Goal: Information Seeking & Learning: Learn about a topic

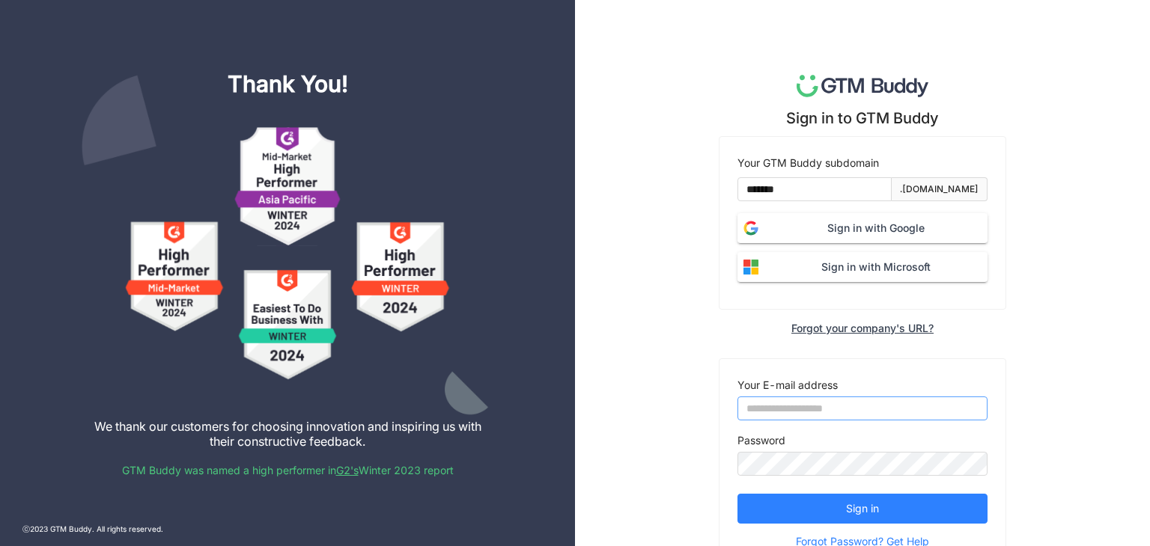
type input "**********"
click at [793, 232] on span "Sign in with Google" at bounding box center [875, 228] width 223 height 16
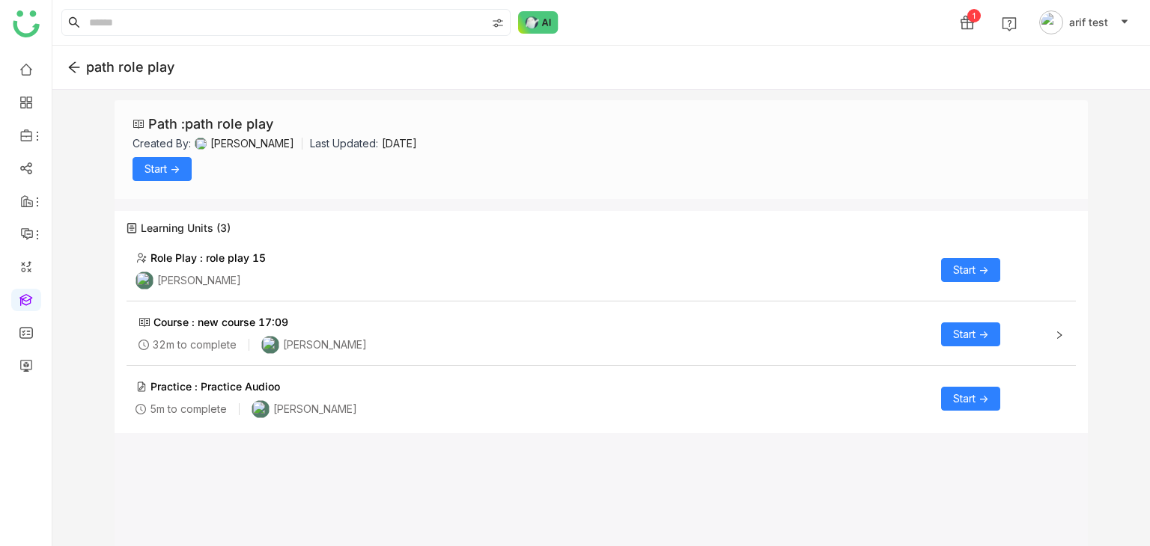
click at [171, 168] on span "Start ->" at bounding box center [161, 169] width 35 height 16
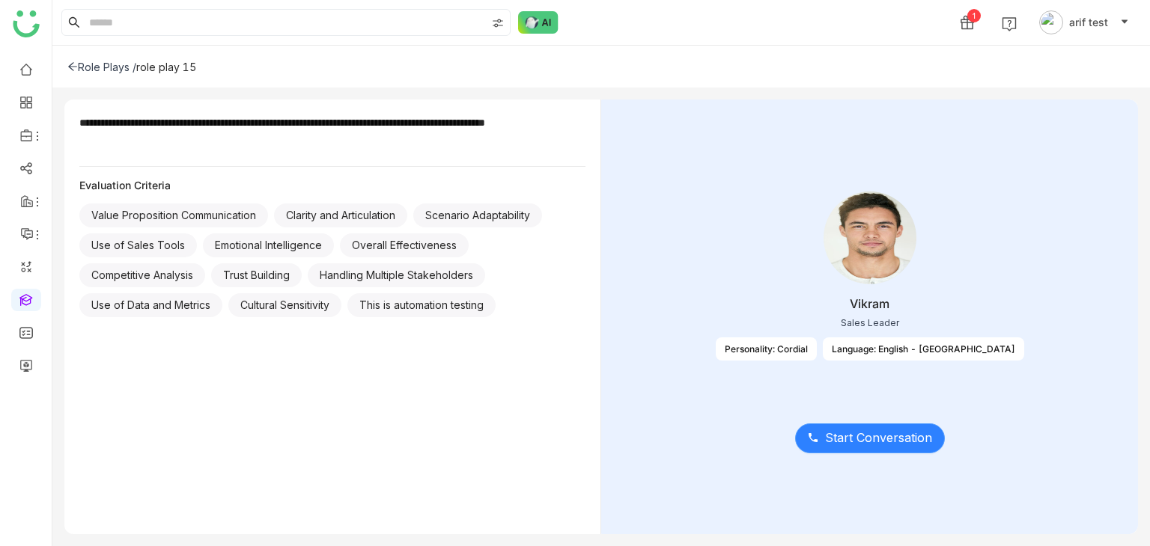
click at [934, 446] on button "Start Conversation" at bounding box center [870, 439] width 150 height 30
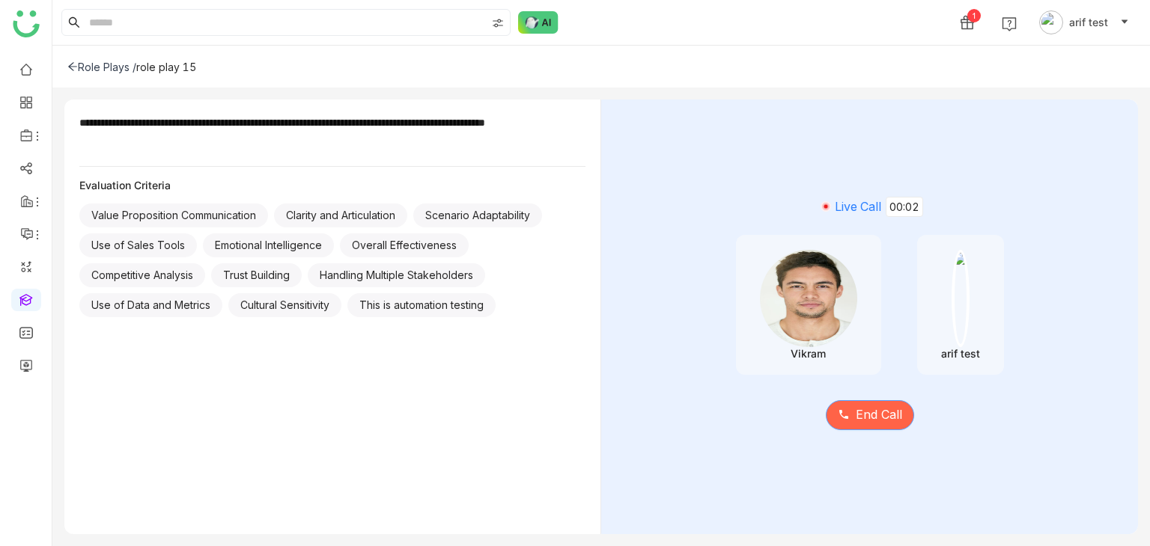
click at [887, 411] on span "End Call" at bounding box center [879, 415] width 46 height 19
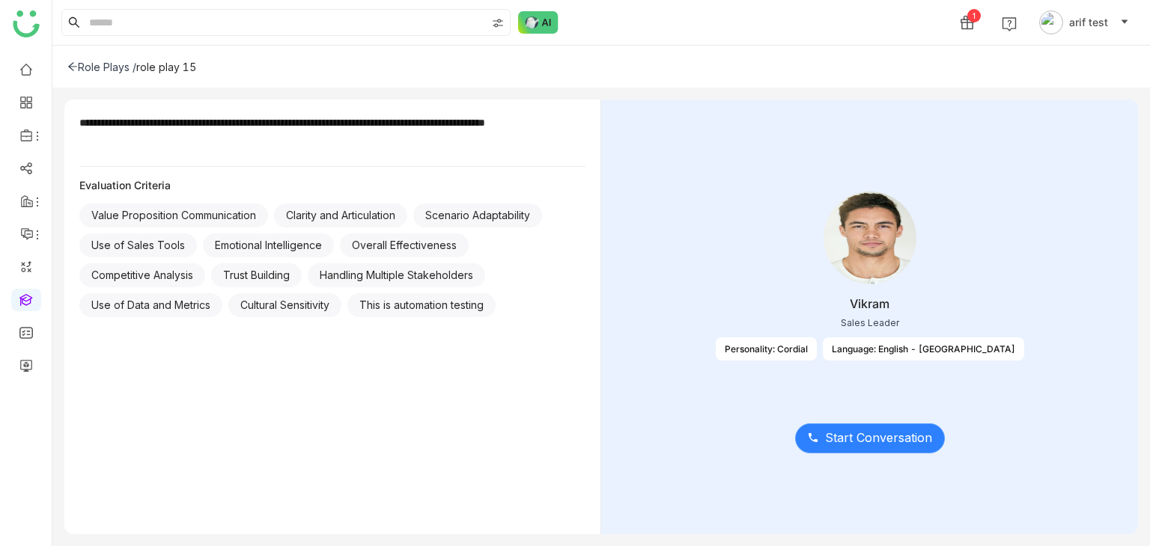
click at [907, 437] on span "Start Conversation" at bounding box center [878, 438] width 107 height 19
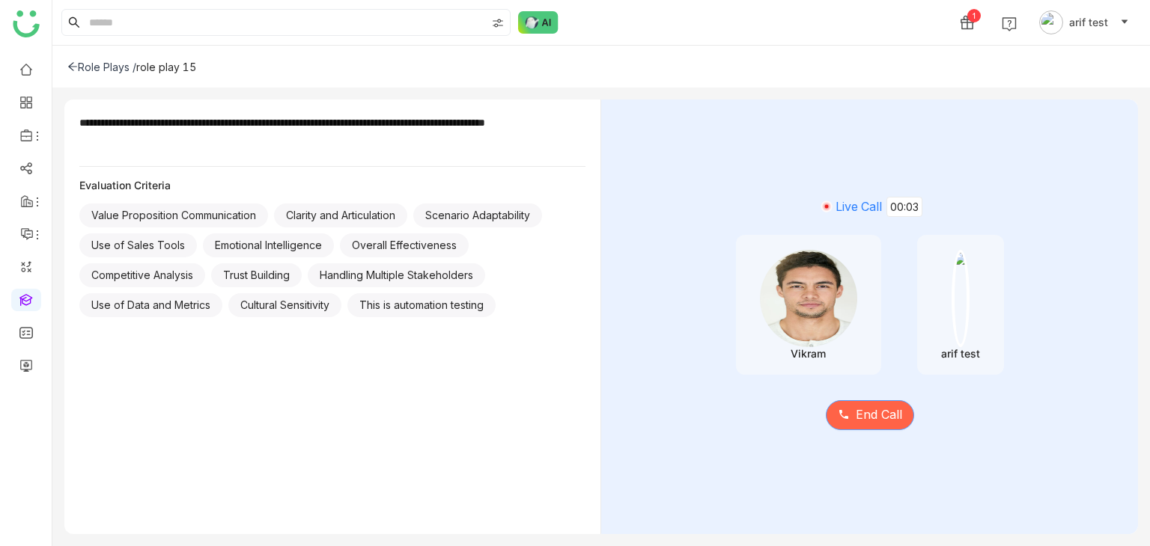
click at [875, 402] on button "End Call" at bounding box center [870, 415] width 88 height 30
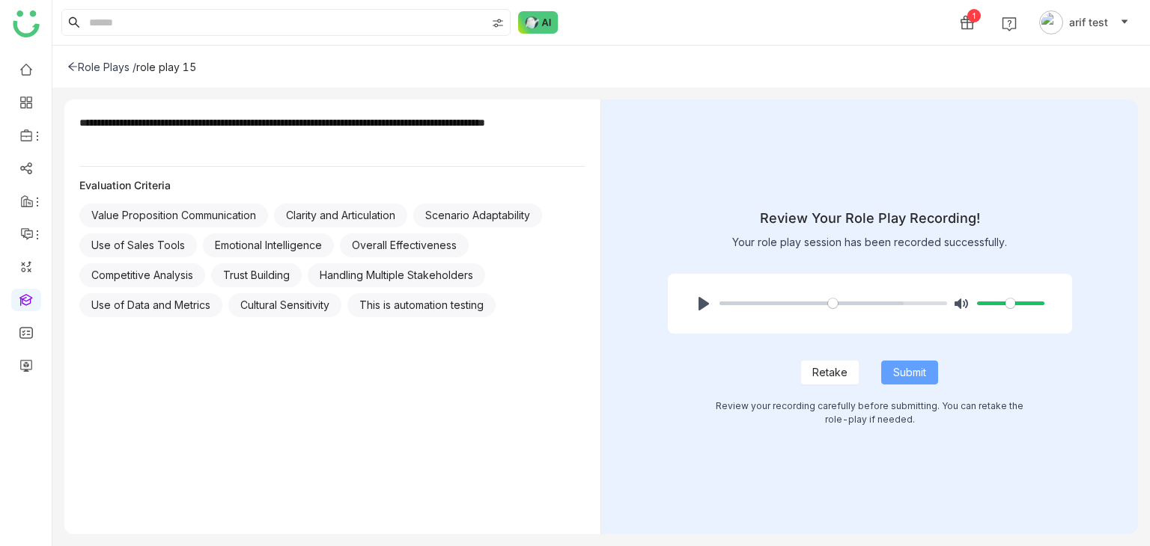
click at [897, 369] on span "Submit" at bounding box center [909, 373] width 33 height 16
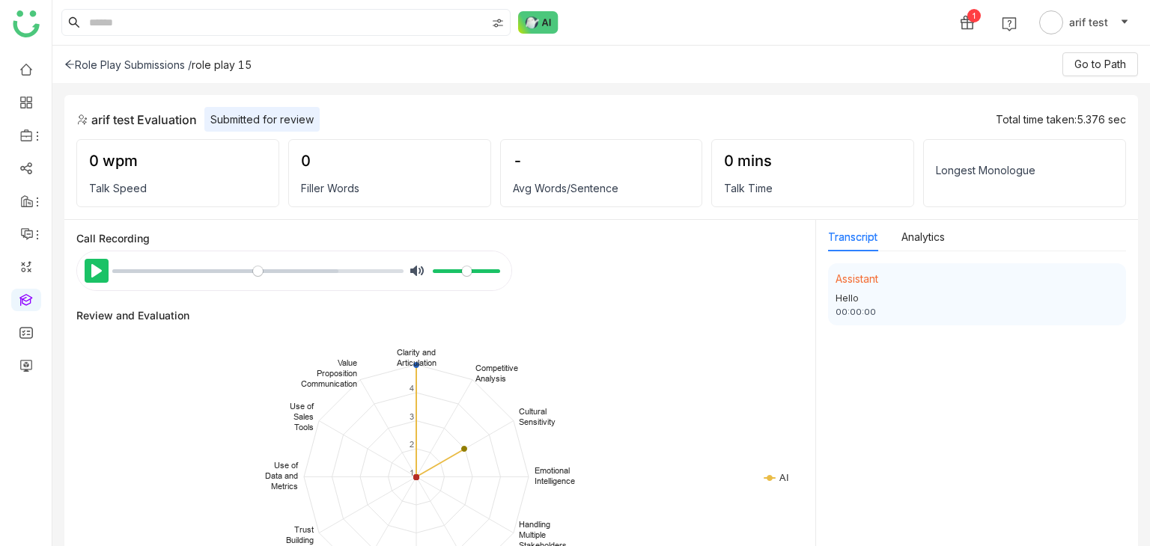
click at [90, 275] on button "Pause Play" at bounding box center [97, 271] width 24 height 24
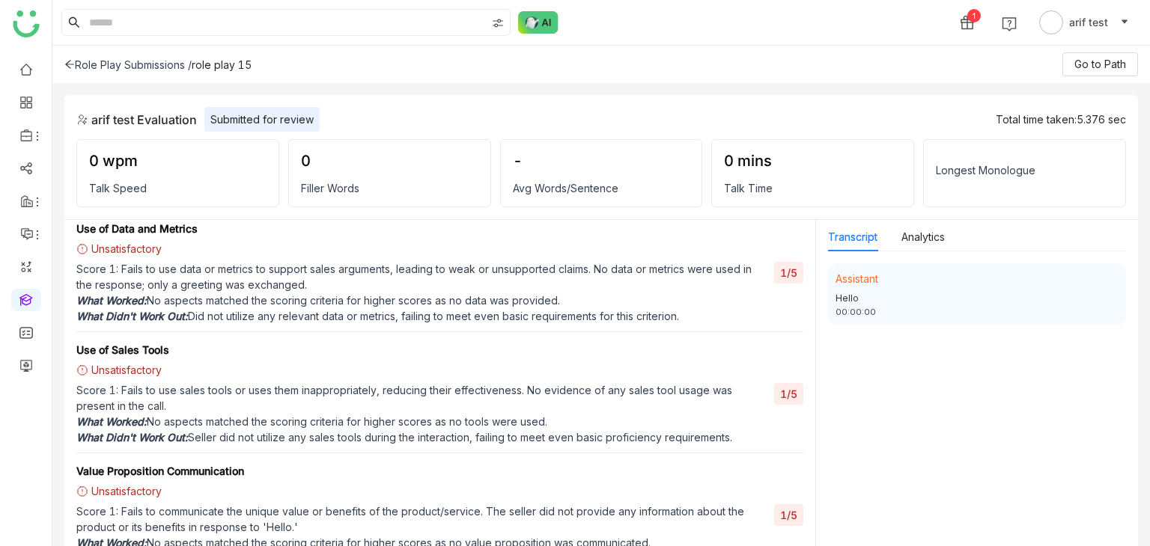
scroll to position [1674, 0]
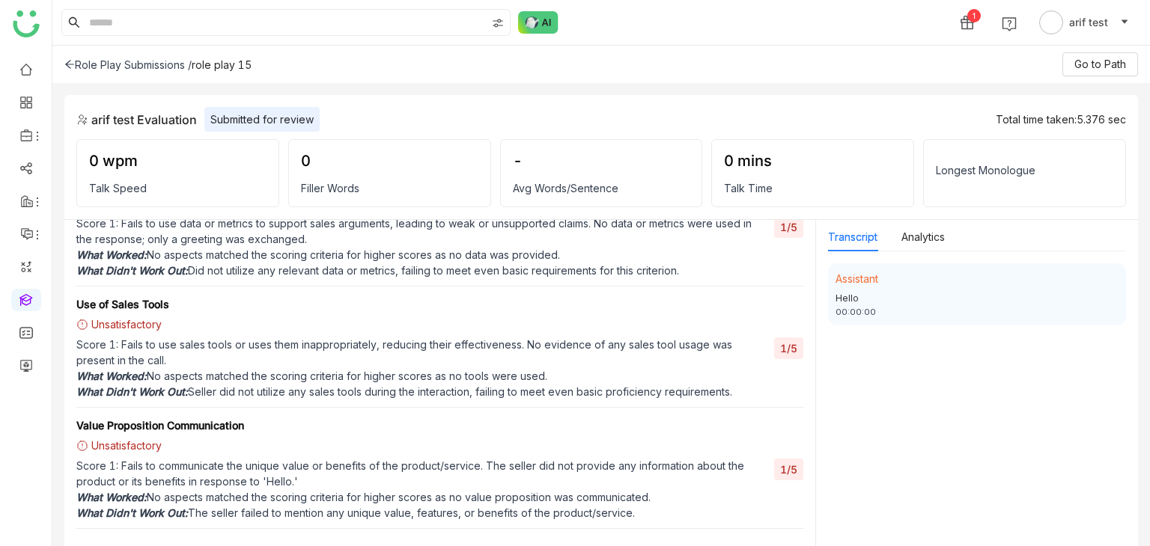
type input "***"
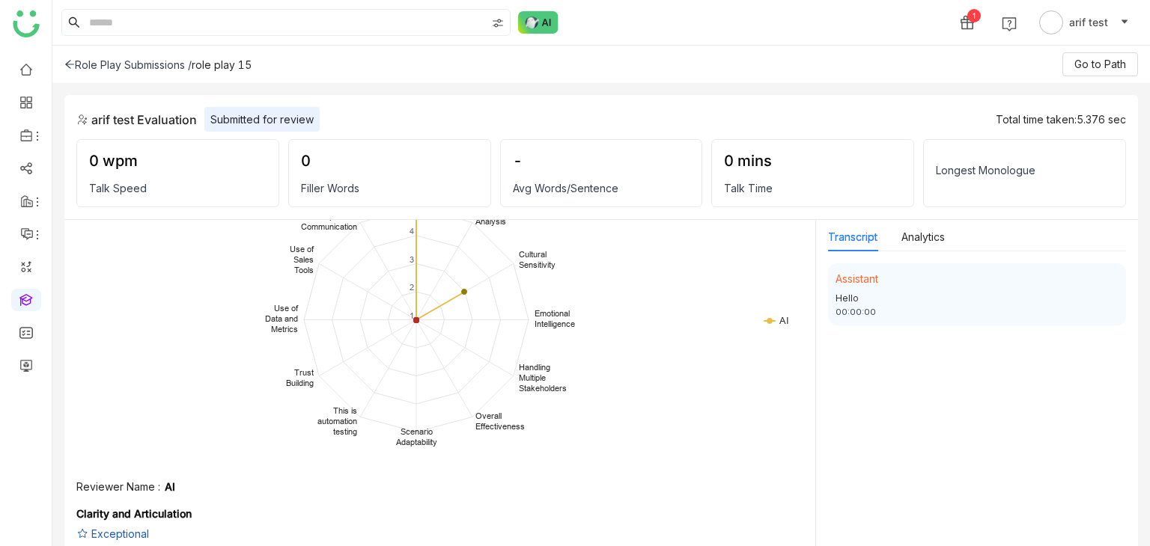
scroll to position [0, 0]
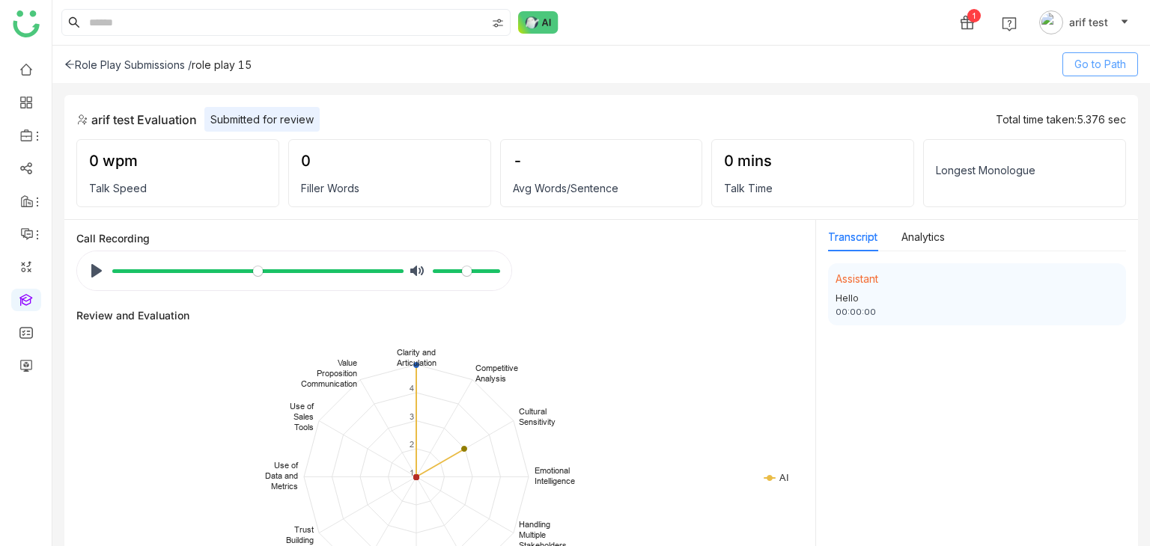
drag, startPoint x: 1086, startPoint y: 61, endPoint x: 1103, endPoint y: 58, distance: 16.6
click at [1103, 58] on span "Go to Path" at bounding box center [1100, 64] width 52 height 16
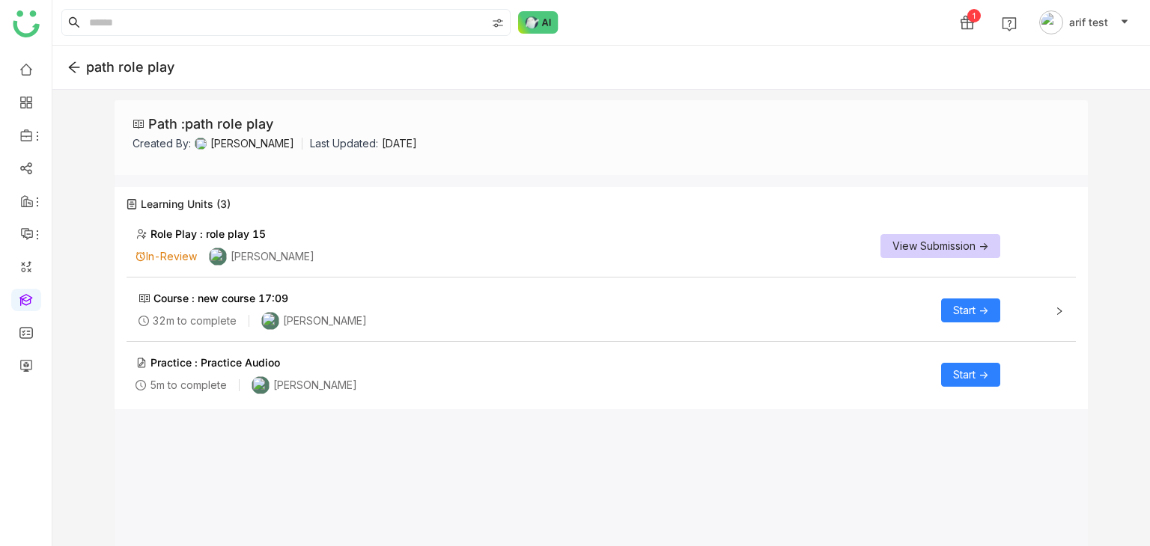
click at [981, 309] on span "Start ->" at bounding box center [970, 310] width 35 height 16
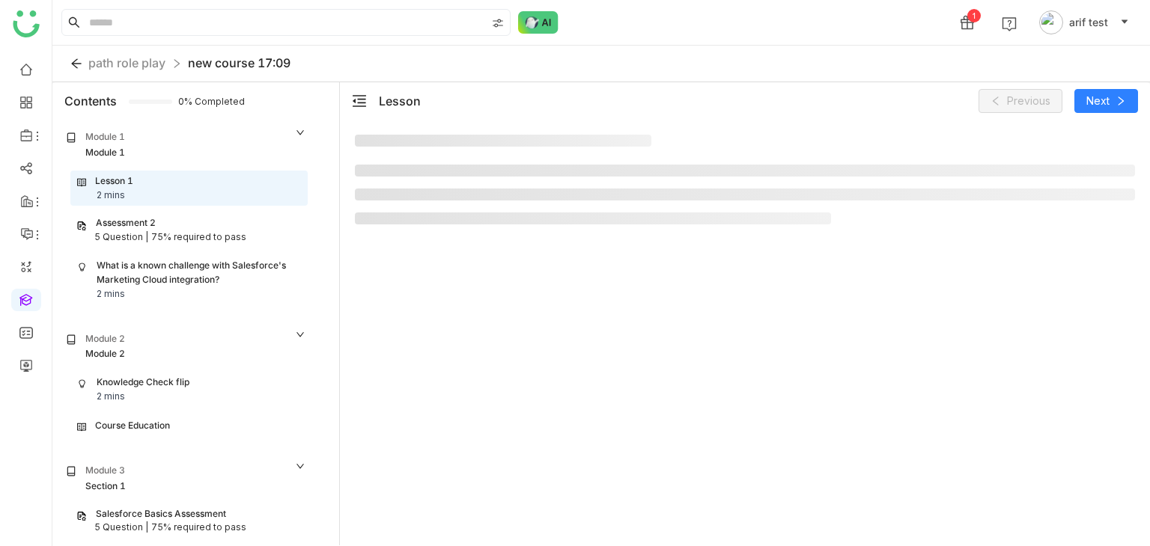
scroll to position [50, 0]
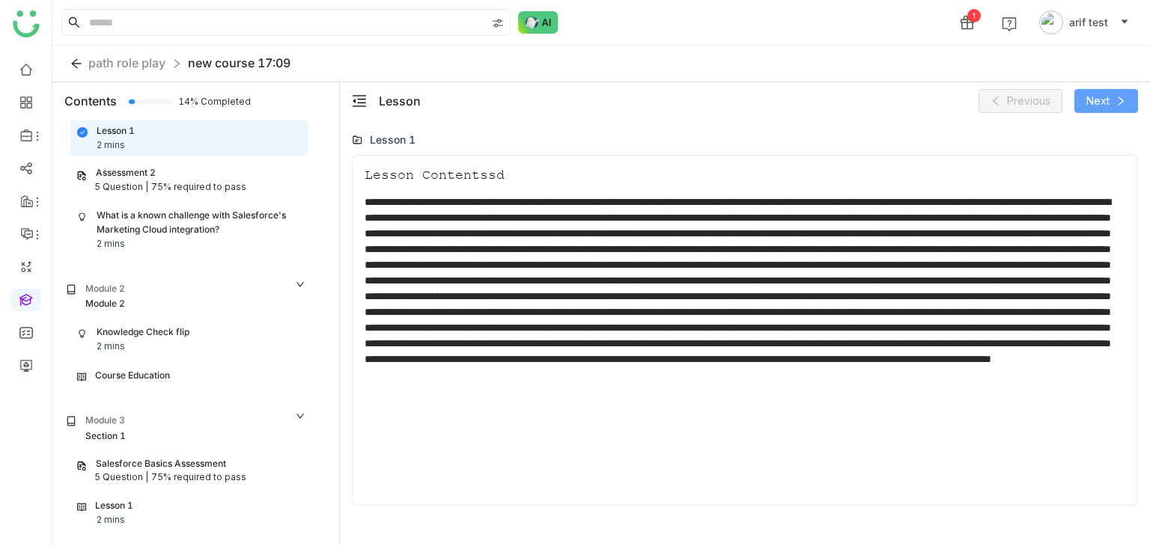
click at [1103, 106] on span "Next" at bounding box center [1097, 101] width 23 height 16
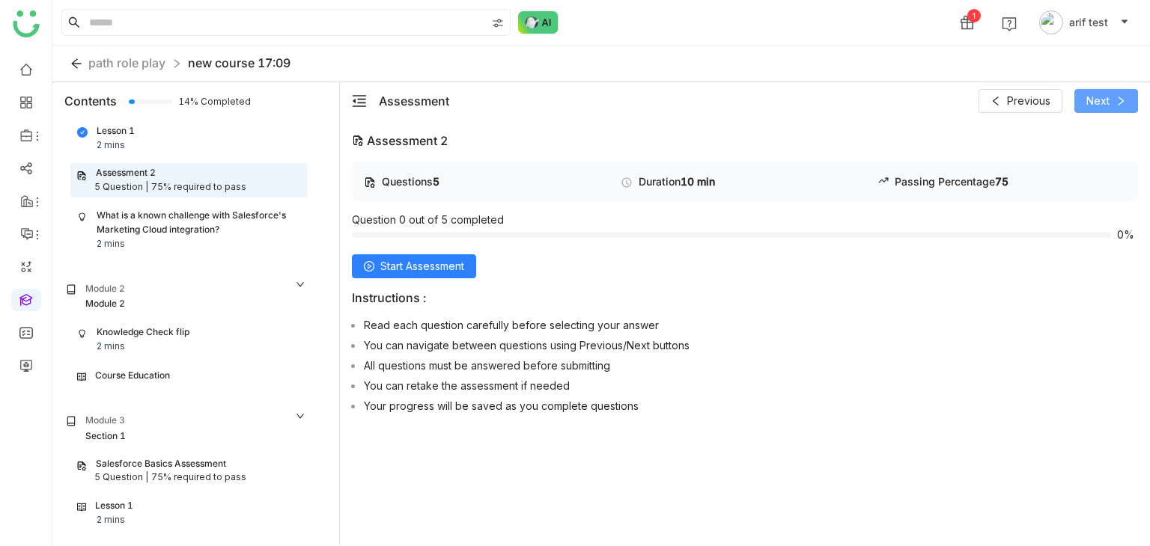
click at [1103, 106] on span "Next" at bounding box center [1097, 101] width 23 height 16
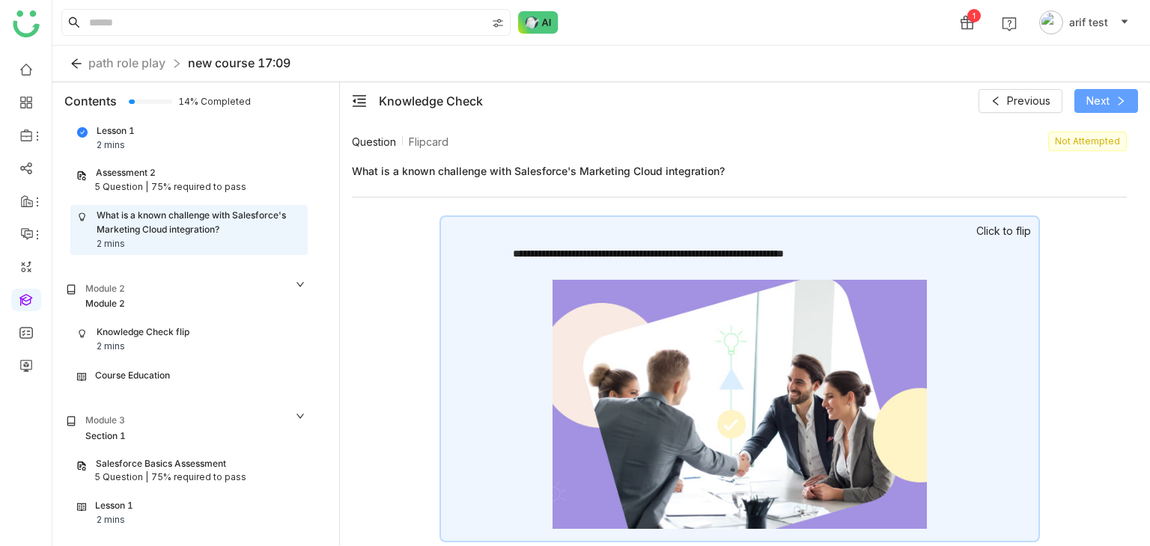
click at [1103, 106] on span "Next" at bounding box center [1097, 101] width 23 height 16
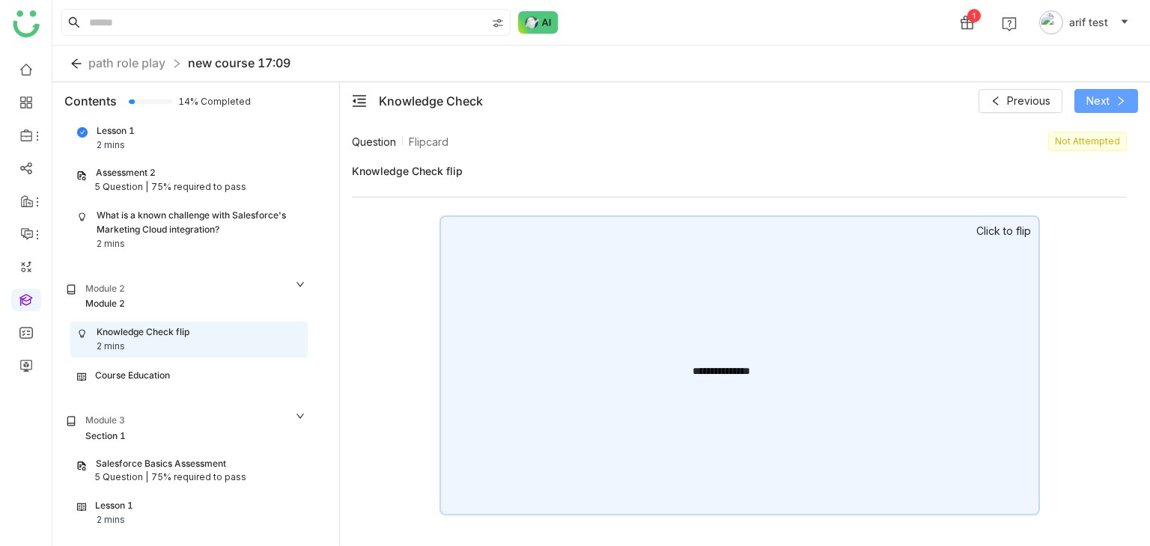
click at [1103, 106] on span "Next" at bounding box center [1097, 101] width 23 height 16
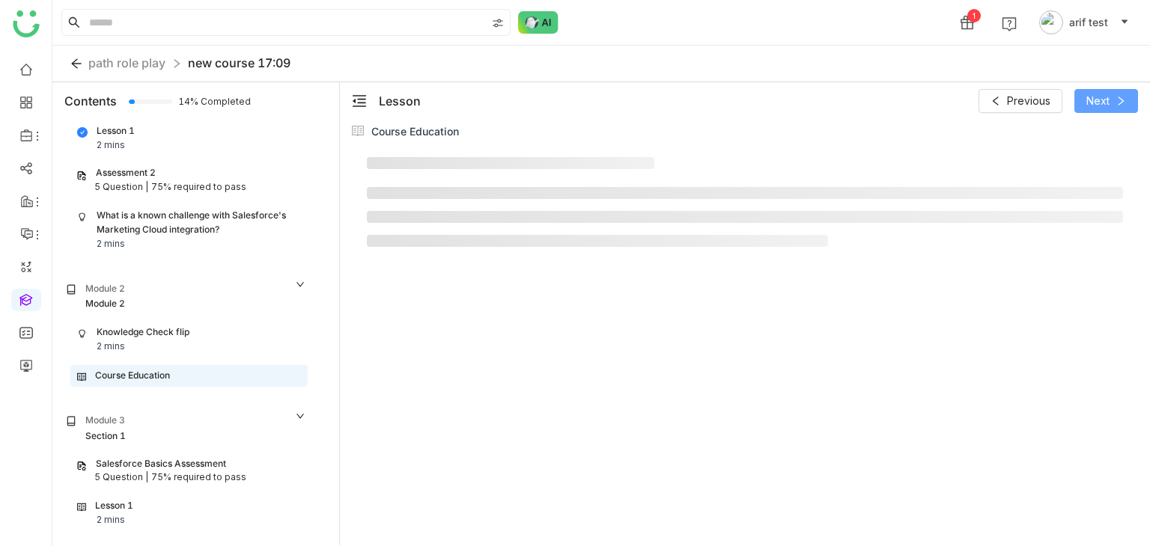
click at [1103, 106] on span "Next" at bounding box center [1097, 101] width 23 height 16
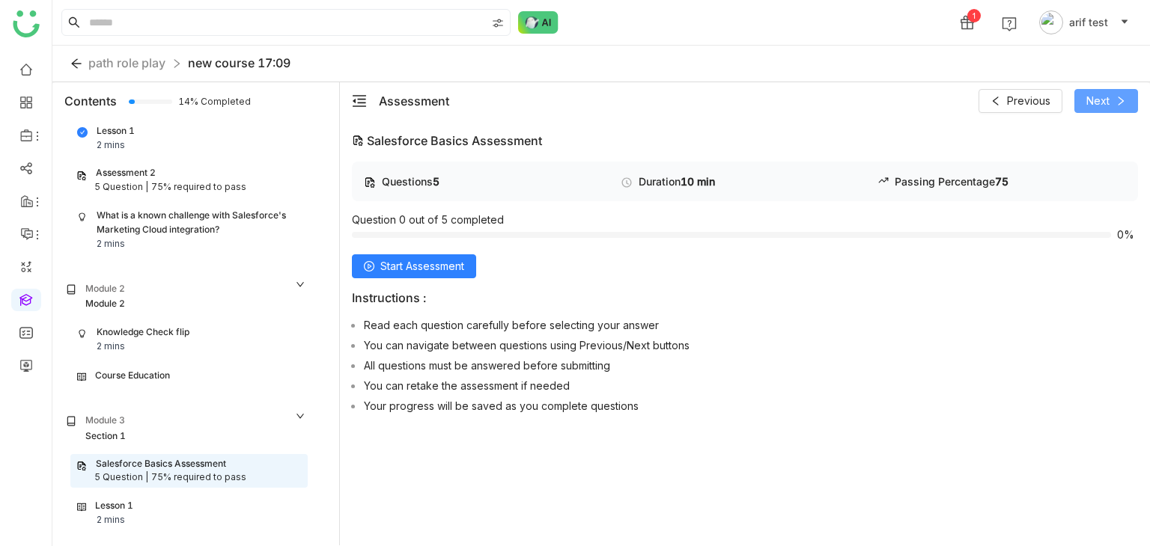
click at [1103, 106] on span "Next" at bounding box center [1097, 101] width 23 height 16
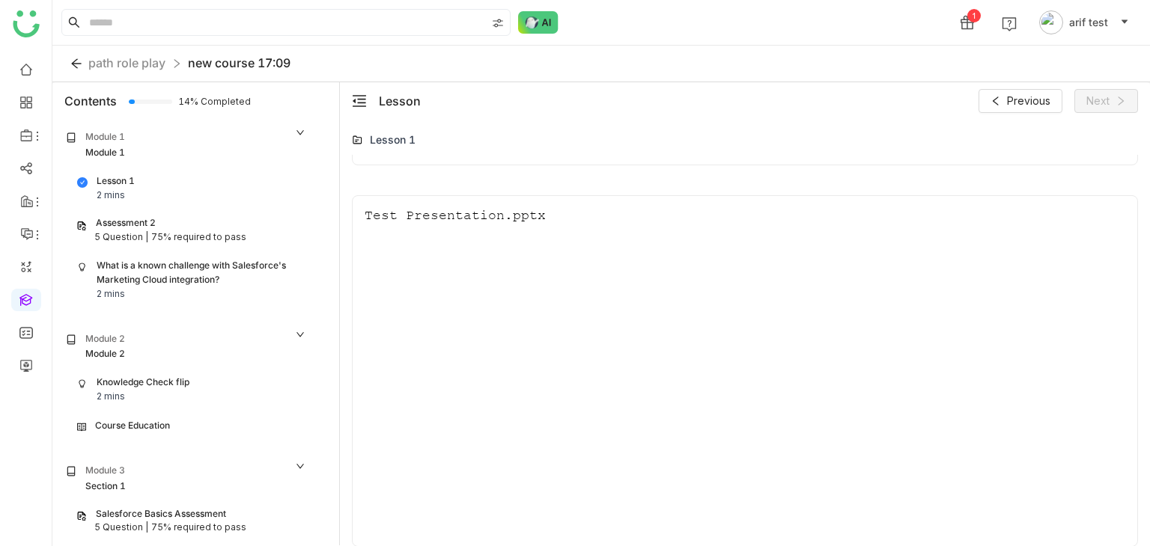
click at [231, 252] on div "Lesson 1 2 mins Assessment 2 5 Question | 75% required to pass What is a known …" at bounding box center [185, 238] width 261 height 135
click at [234, 281] on div "What is a known challenge with Salesforce's Marketing Cloud integration?" at bounding box center [199, 273] width 204 height 28
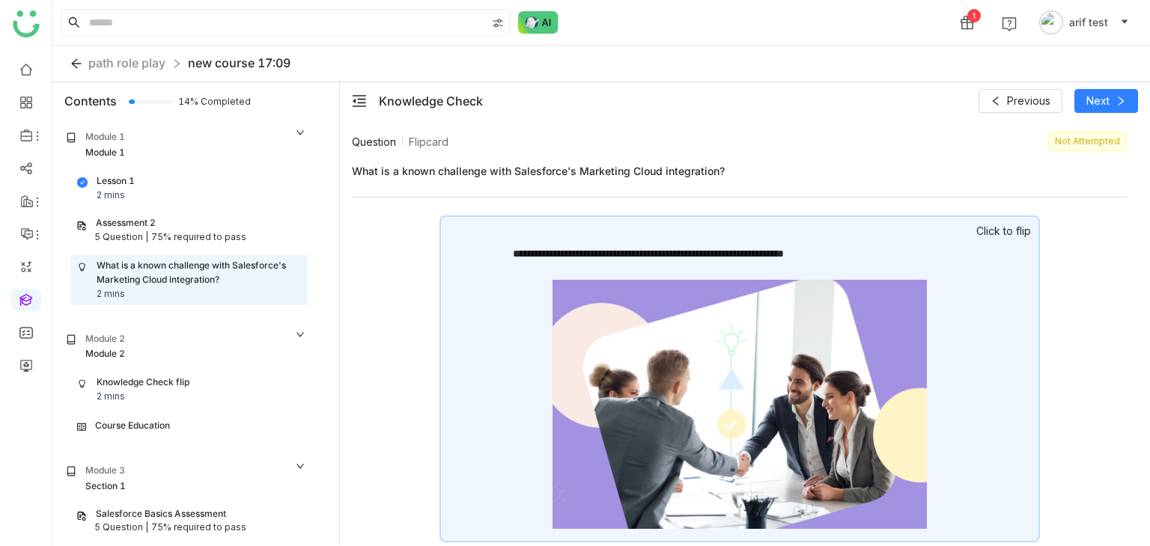
click at [881, 275] on div "**********" at bounding box center [739, 379] width 600 height 327
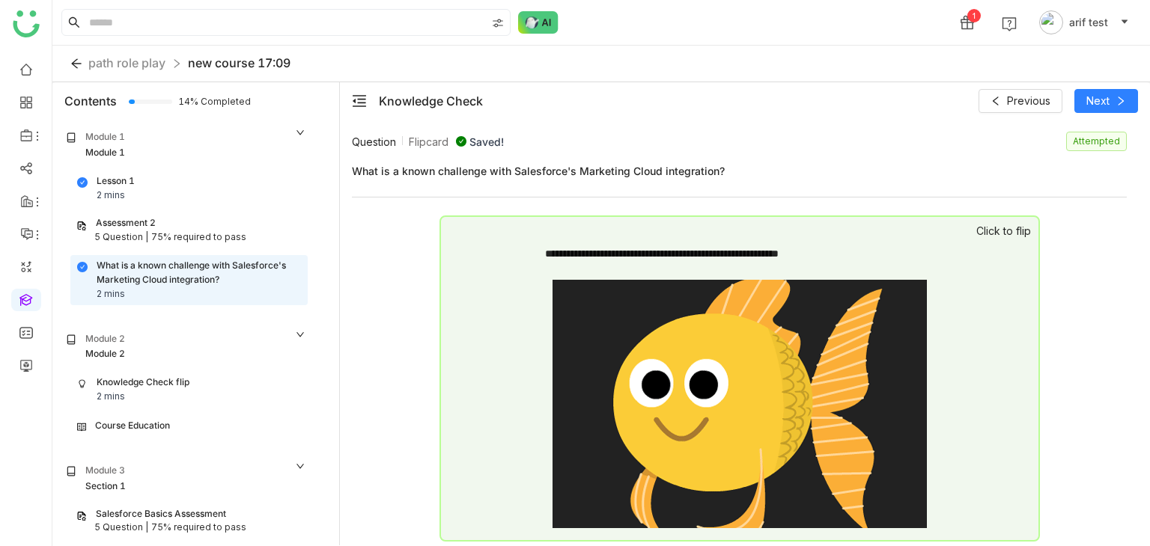
click at [256, 234] on div "5 Question | 75% required to pass" at bounding box center [188, 238] width 225 height 14
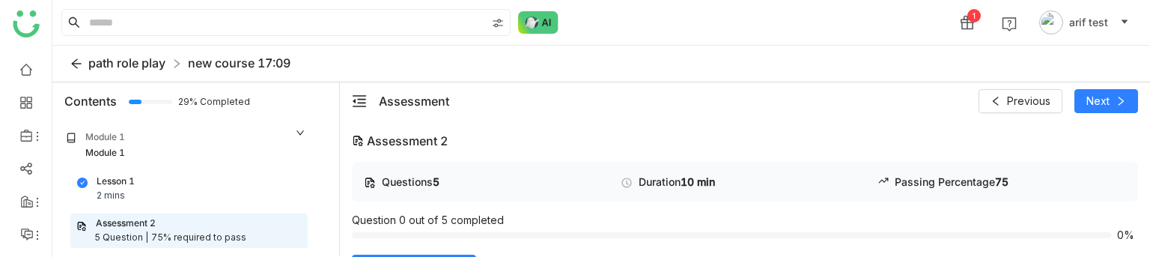
click at [96, 63] on span "path role play" at bounding box center [126, 62] width 77 height 15
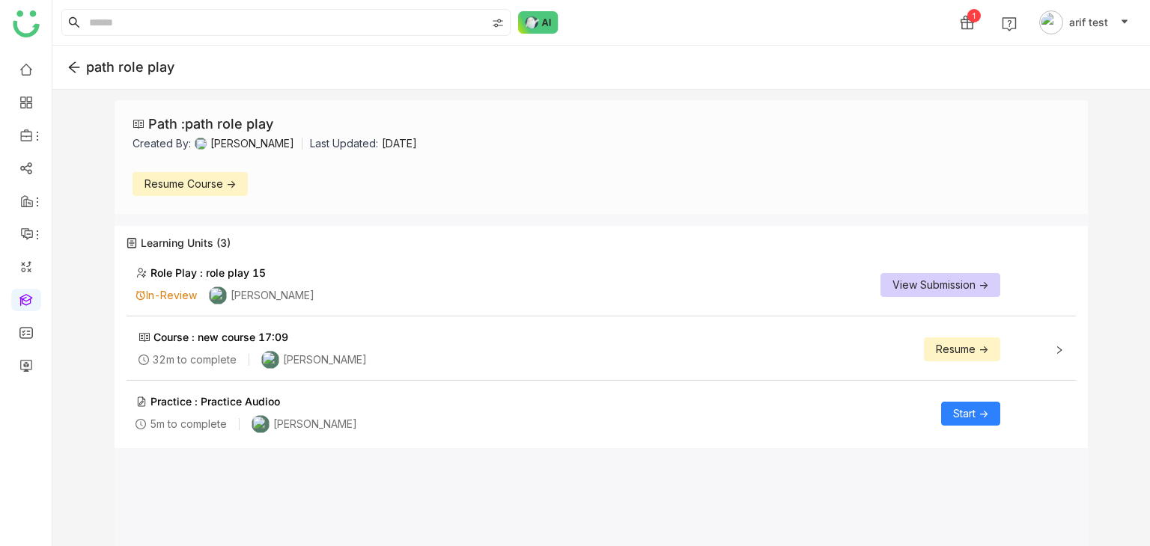
click at [75, 64] on icon at bounding box center [73, 67] width 13 height 13
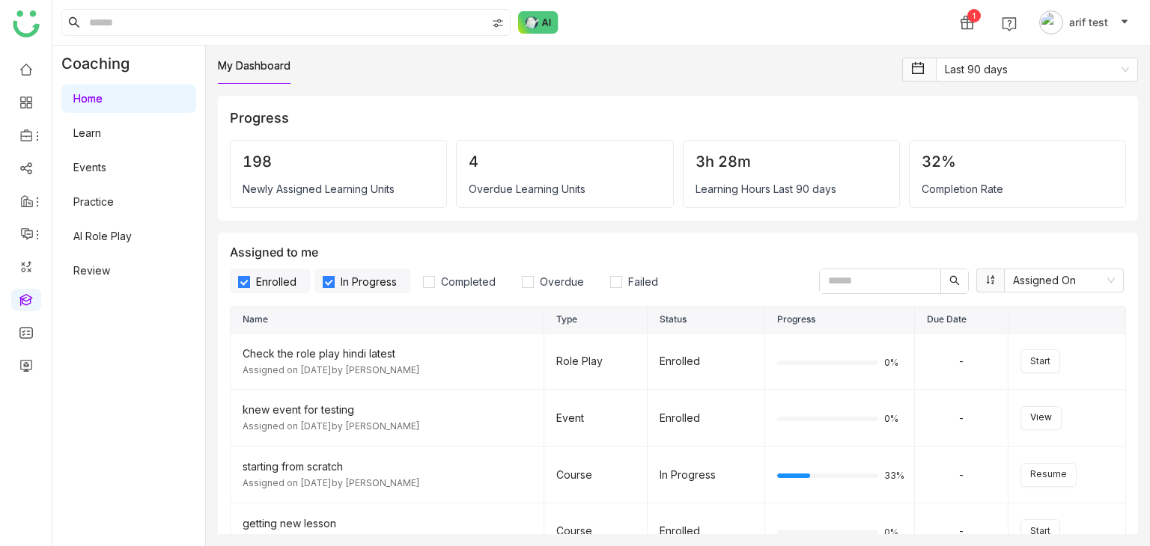
click at [101, 135] on link "Learn" at bounding box center [87, 132] width 28 height 13
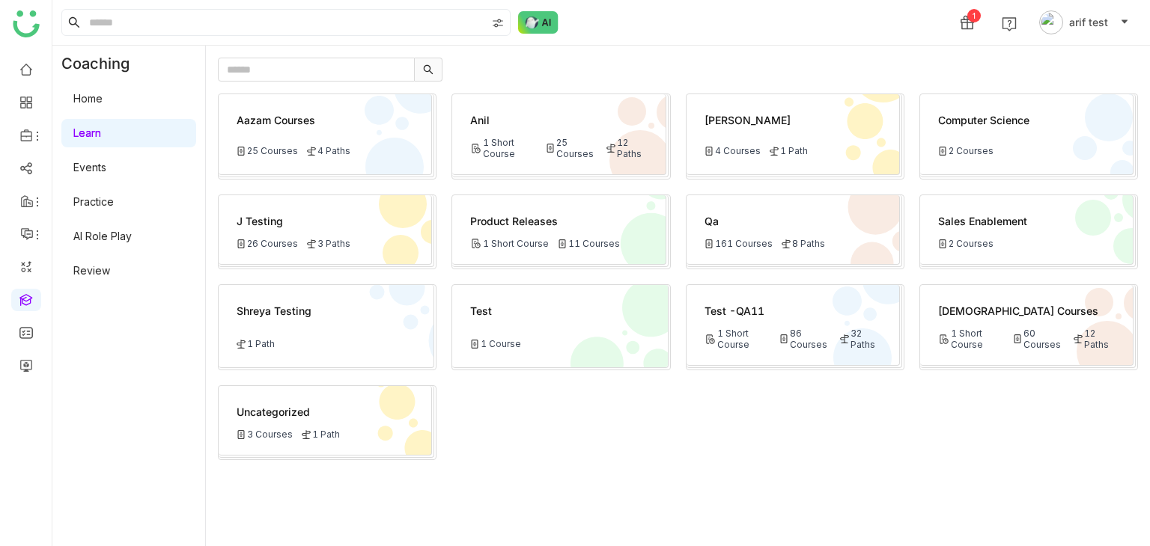
click at [381, 138] on div "Aazam Courses 25 Courses 4 Paths" at bounding box center [325, 134] width 213 height 81
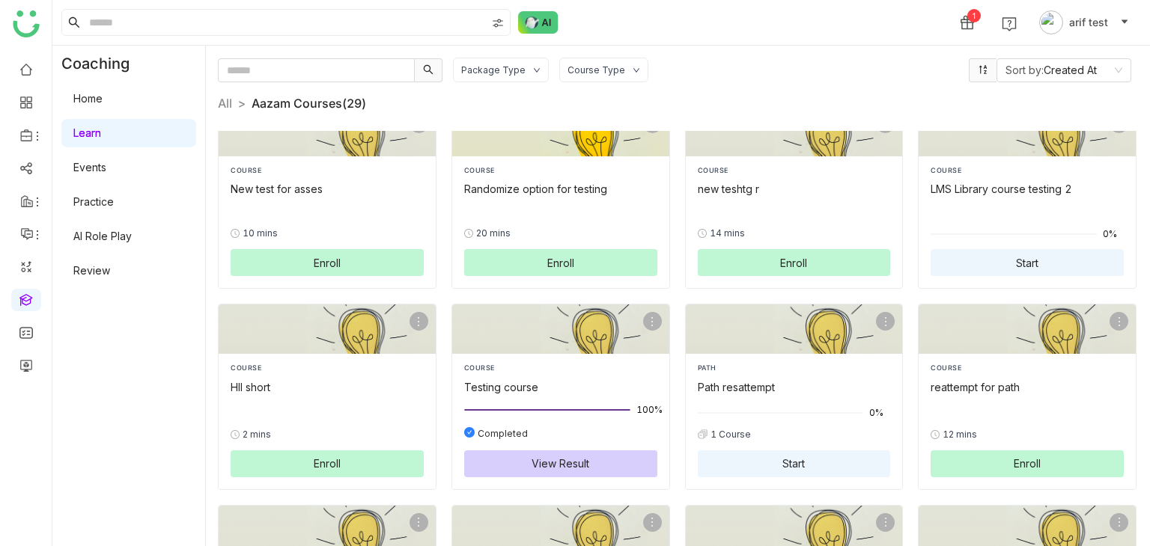
scroll to position [219, 0]
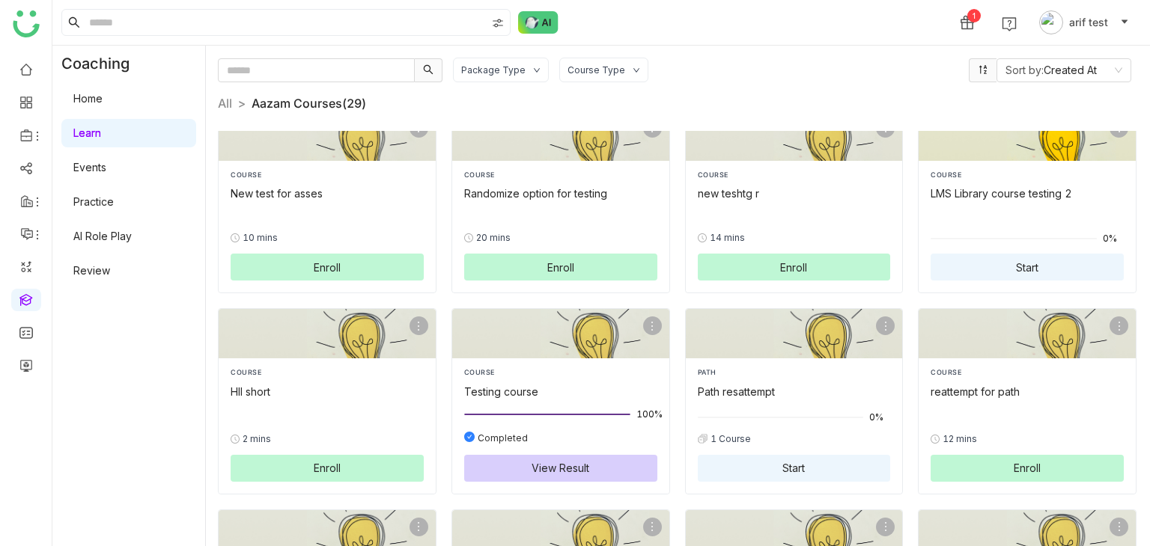
click at [952, 194] on div "LMS Library course testing 2" at bounding box center [1026, 194] width 193 height 16
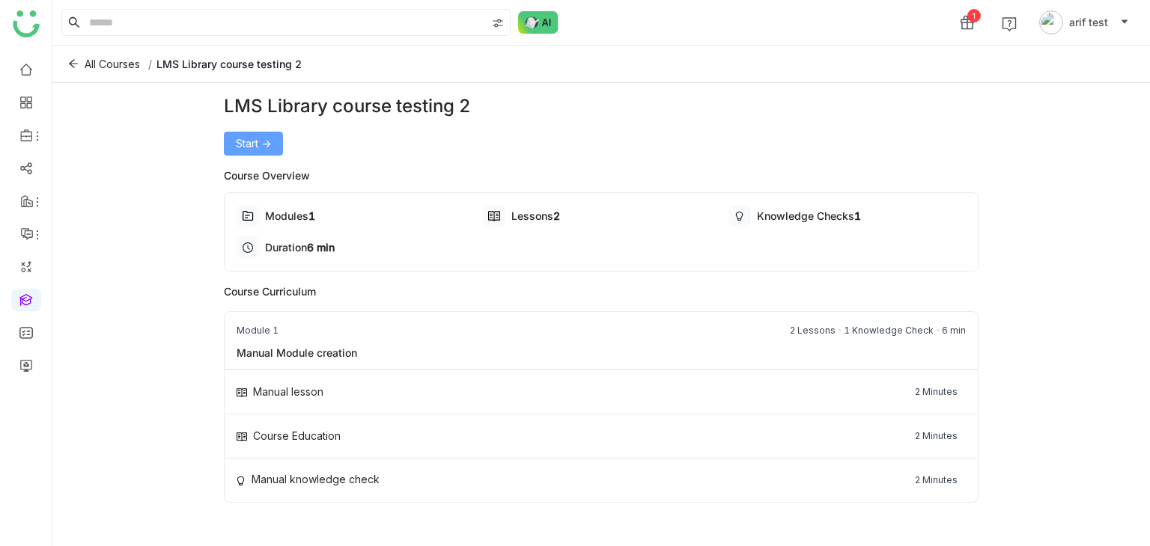
click at [251, 138] on span "Start ->" at bounding box center [253, 143] width 35 height 16
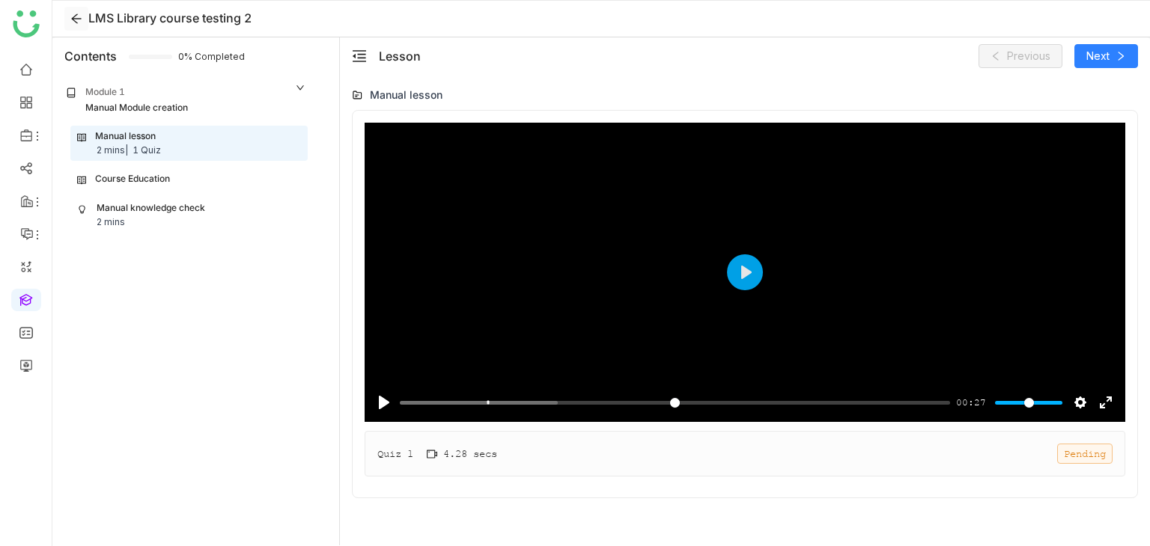
click at [69, 17] on icon at bounding box center [76, 19] width 22 height 12
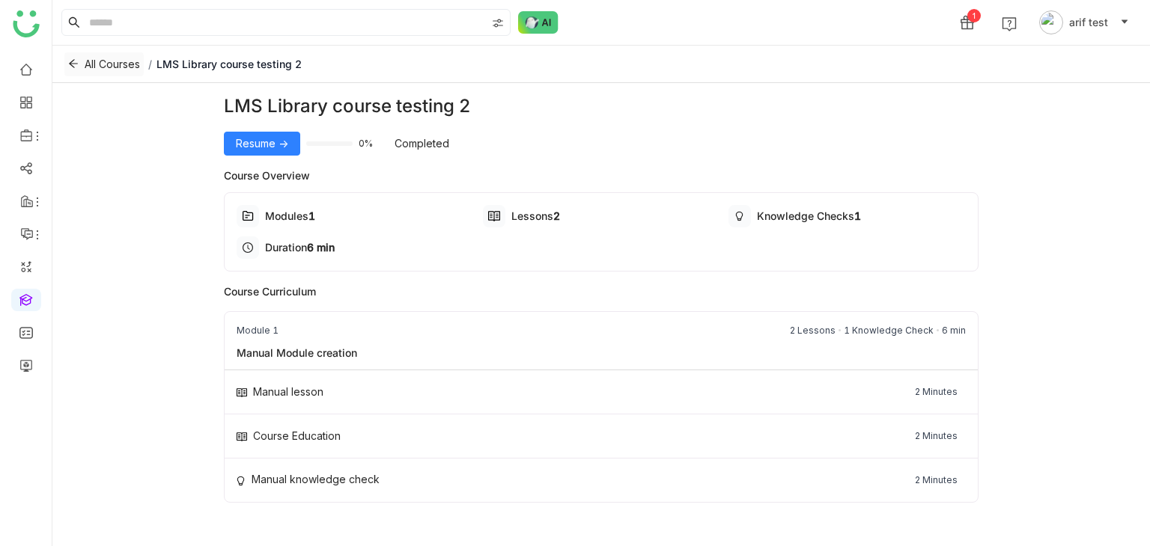
click at [90, 66] on span "All Courses" at bounding box center [112, 64] width 55 height 16
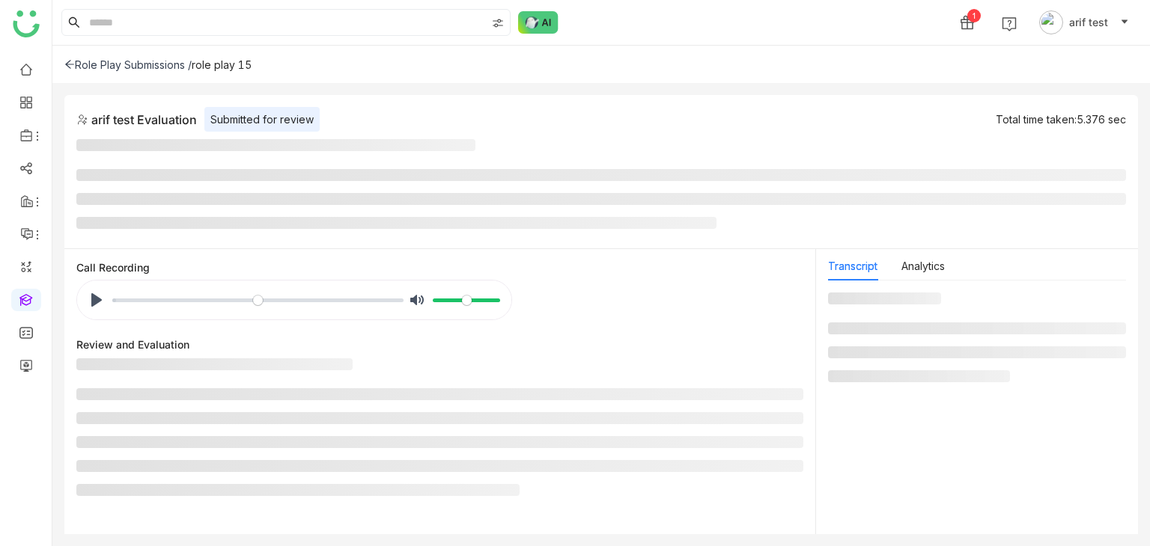
click at [78, 61] on div "Role Play Submissions /" at bounding box center [127, 64] width 127 height 13
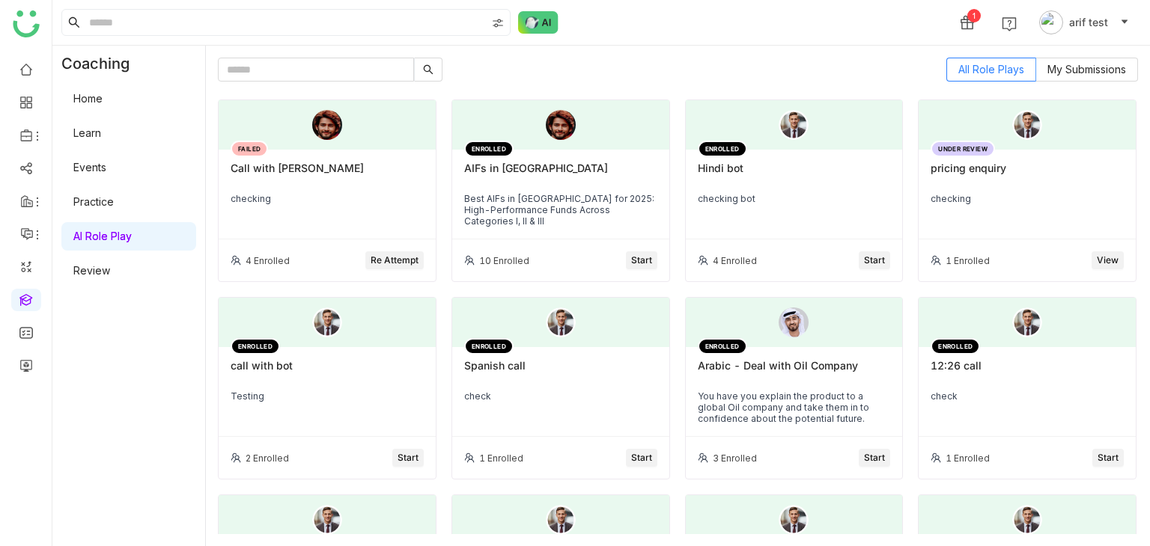
click at [101, 127] on link "Learn" at bounding box center [87, 132] width 28 height 13
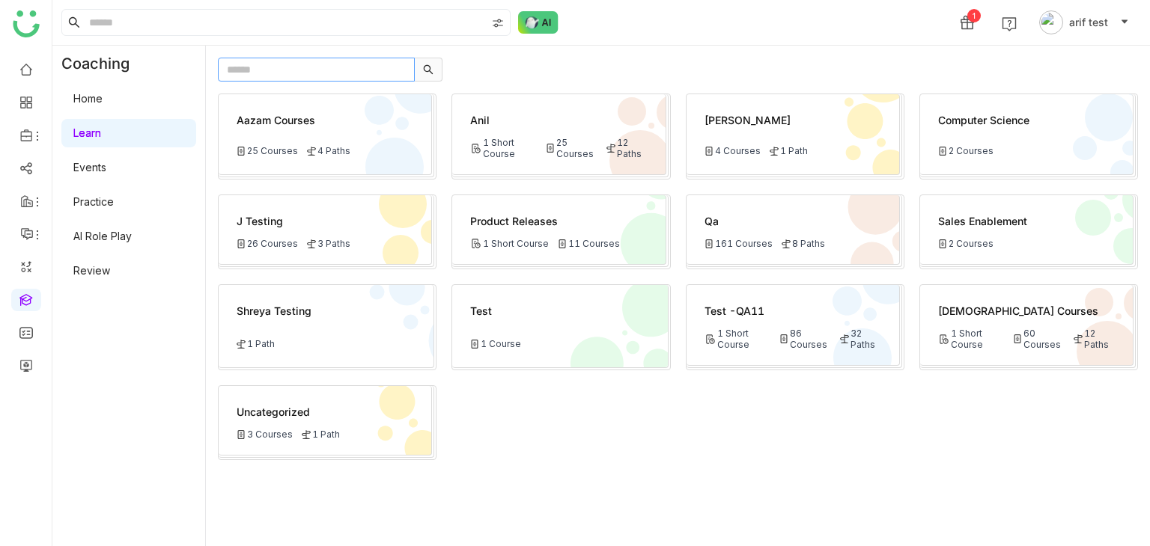
click at [302, 74] on input "text" at bounding box center [316, 70] width 197 height 24
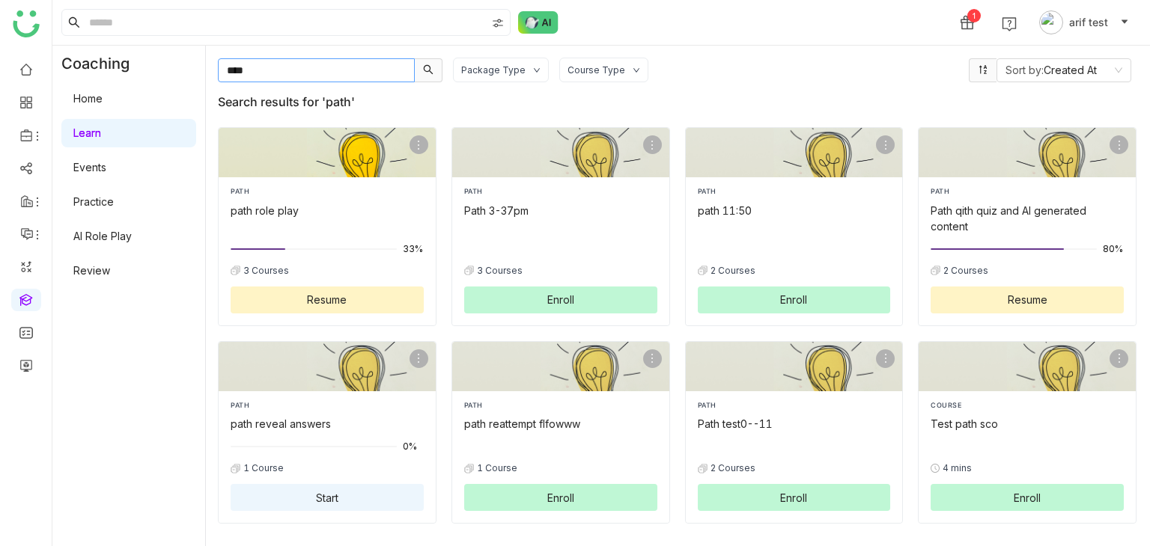
type input "****"
click at [296, 190] on div "PATH" at bounding box center [327, 191] width 193 height 10
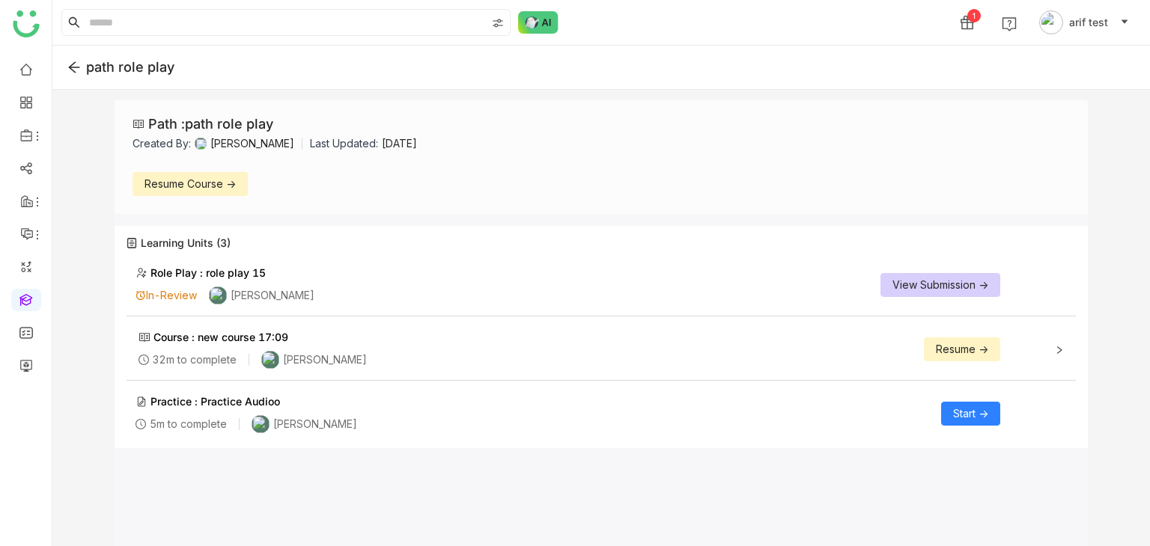
click at [934, 290] on span "View Submission ->" at bounding box center [940, 285] width 96 height 16
click at [949, 353] on span "Resume ->" at bounding box center [962, 349] width 52 height 16
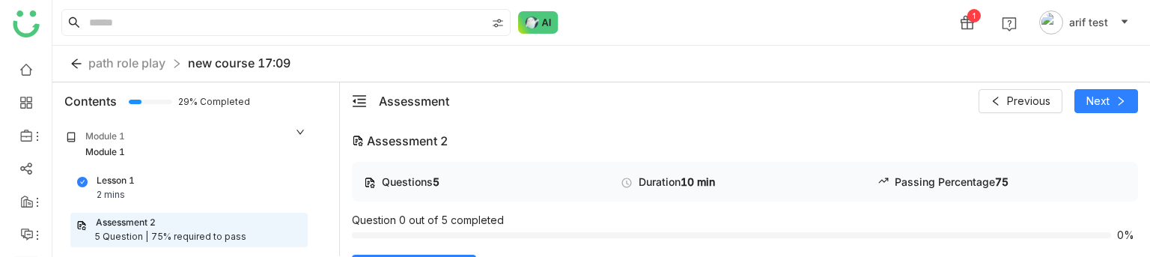
scroll to position [120, 0]
